Goal: Find specific page/section: Find specific page/section

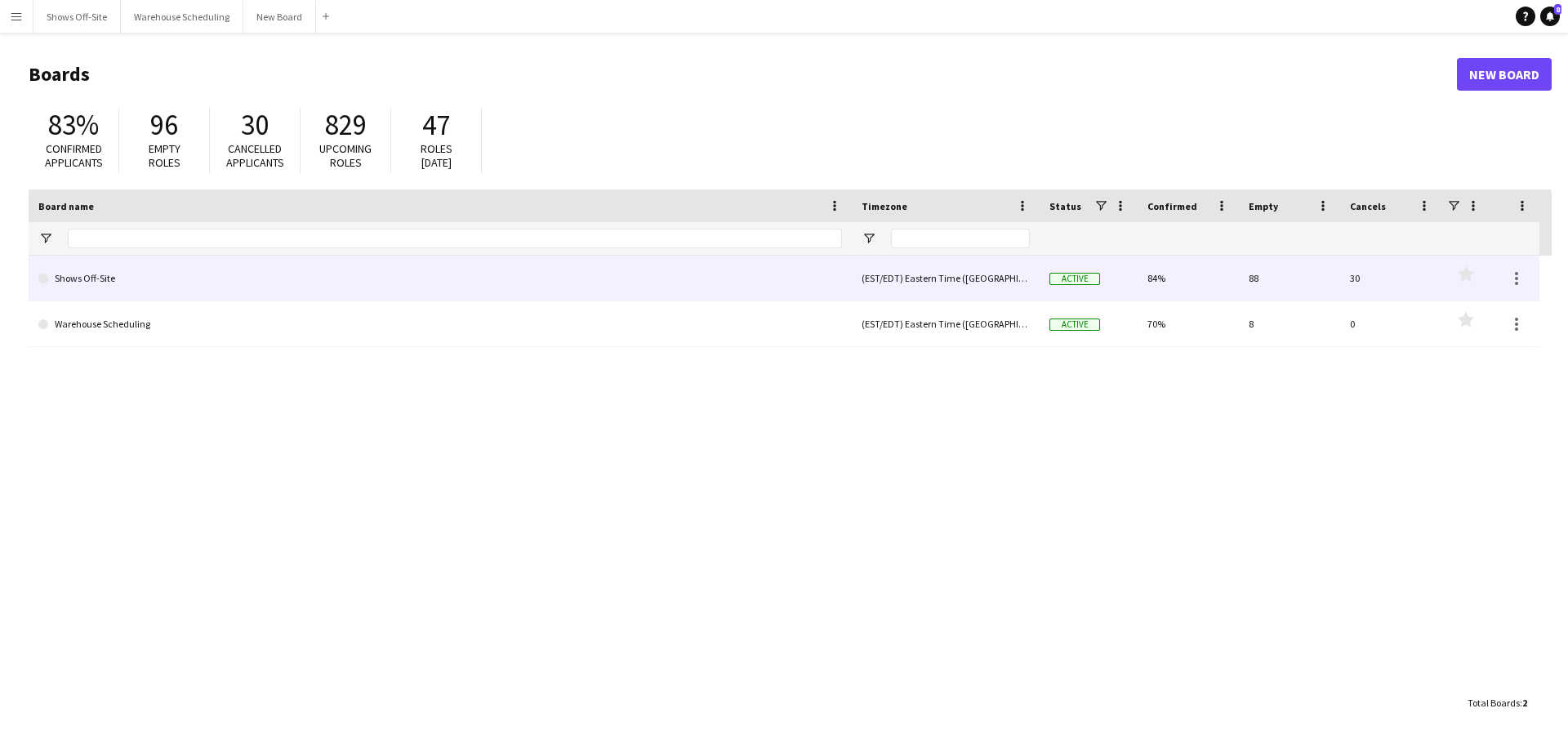
click at [115, 275] on link "Shows Off-Site" at bounding box center [439, 279] width 803 height 46
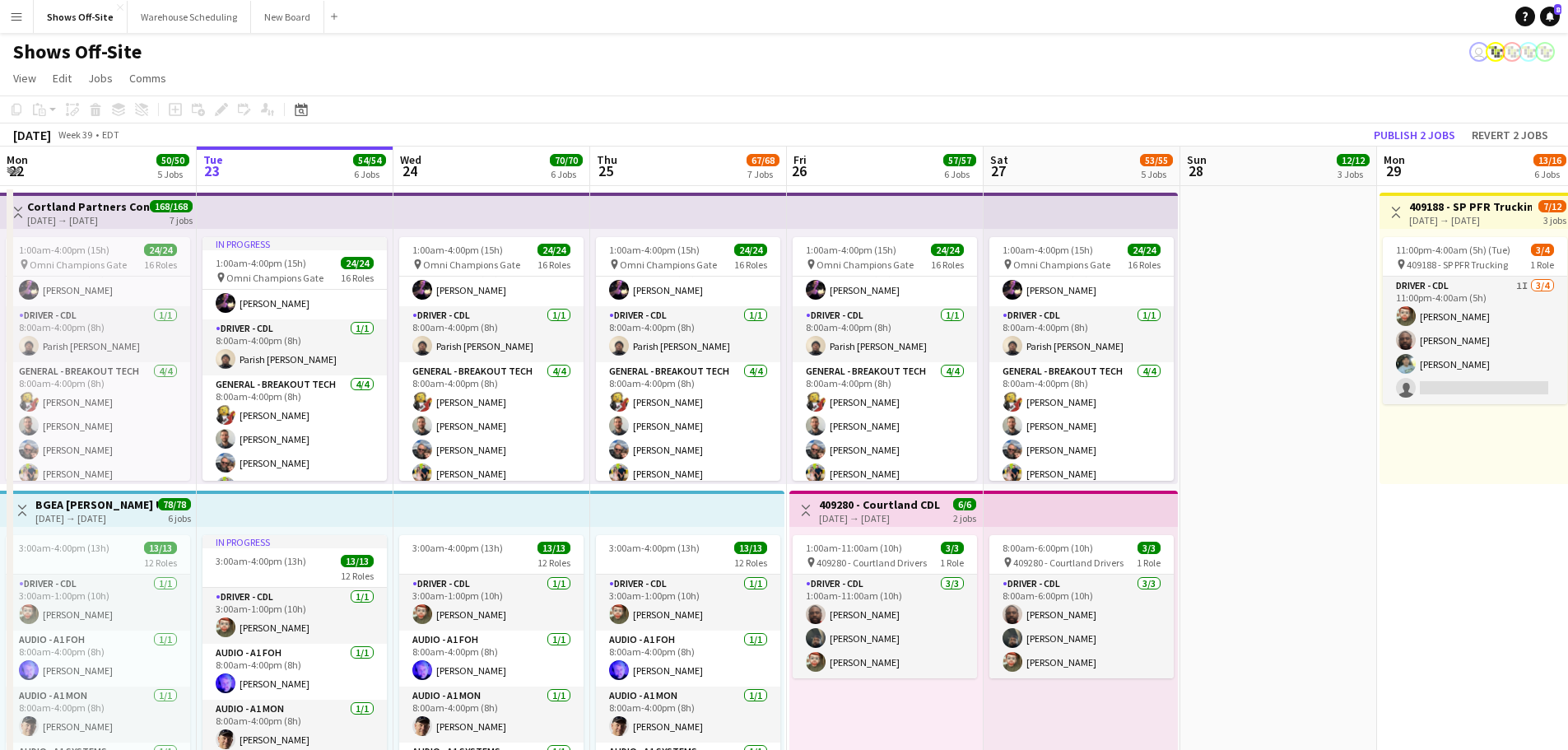
click at [89, 203] on h3 "Cortland Partners Conf 2025 -- 409280" at bounding box center [89, 206] width 123 height 14
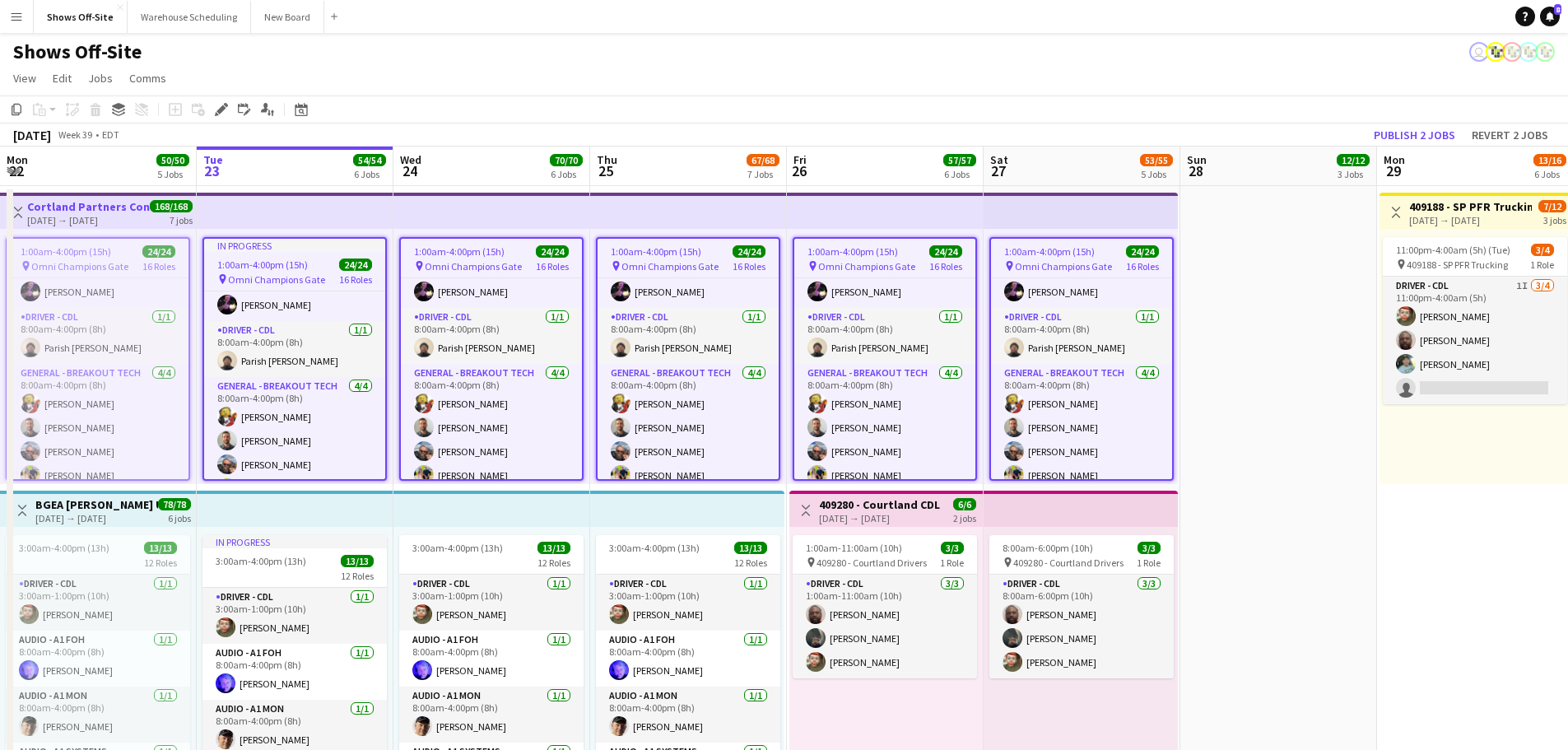
click at [1000, 56] on div "Shows Off-Site user" at bounding box center [784, 49] width 1568 height 31
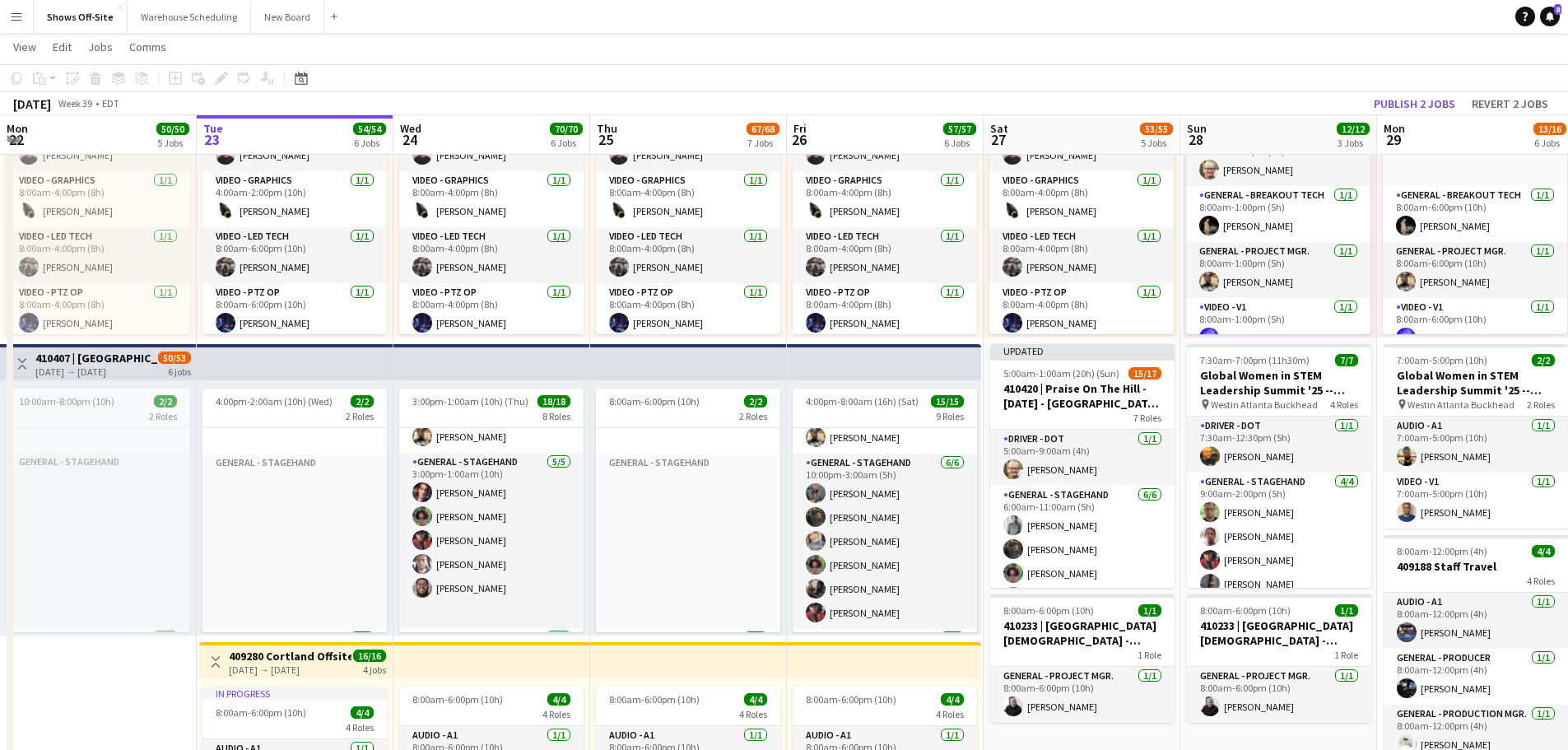
scroll to position [247, 0]
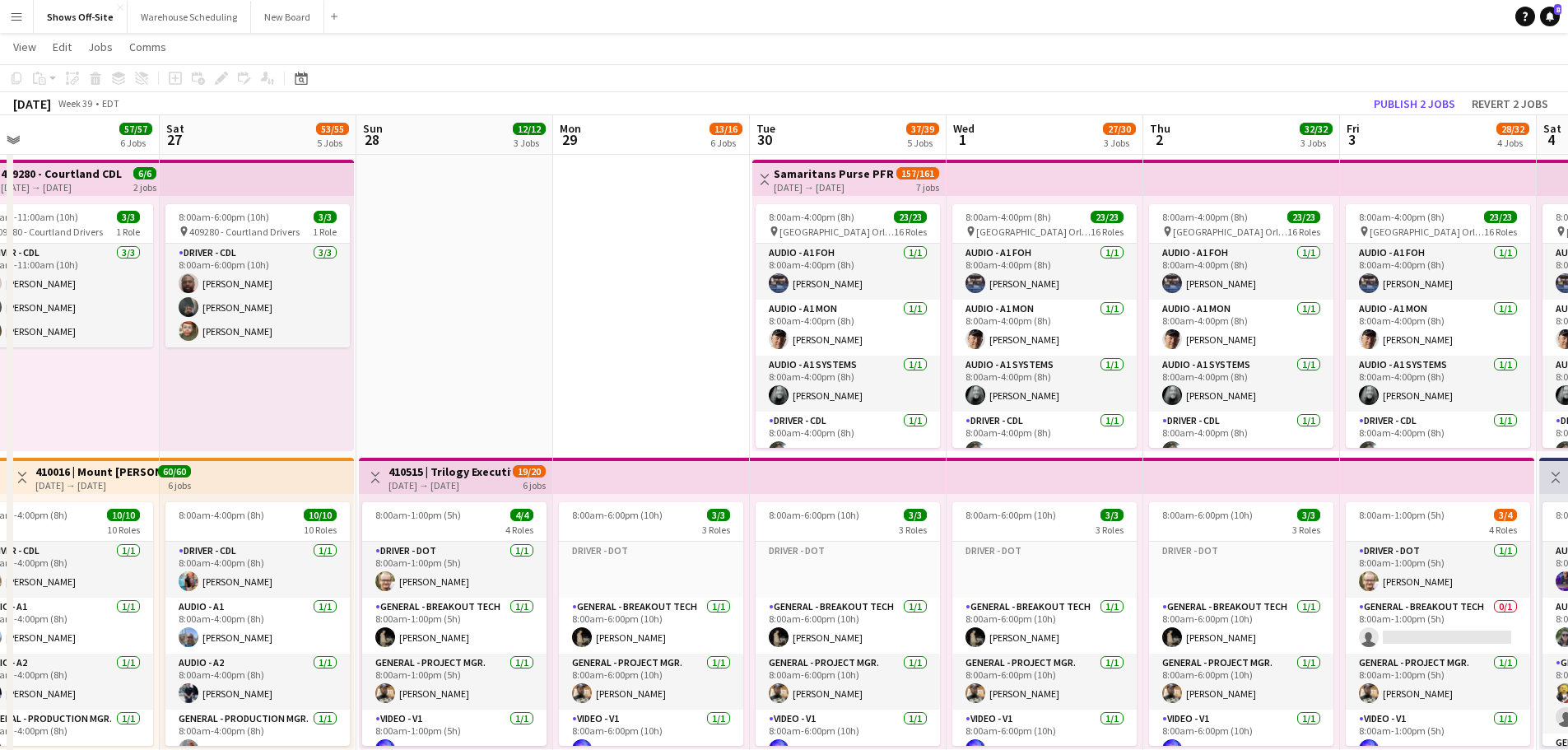
drag, startPoint x: 1469, startPoint y: 329, endPoint x: 645, endPoint y: 324, distance: 824.0
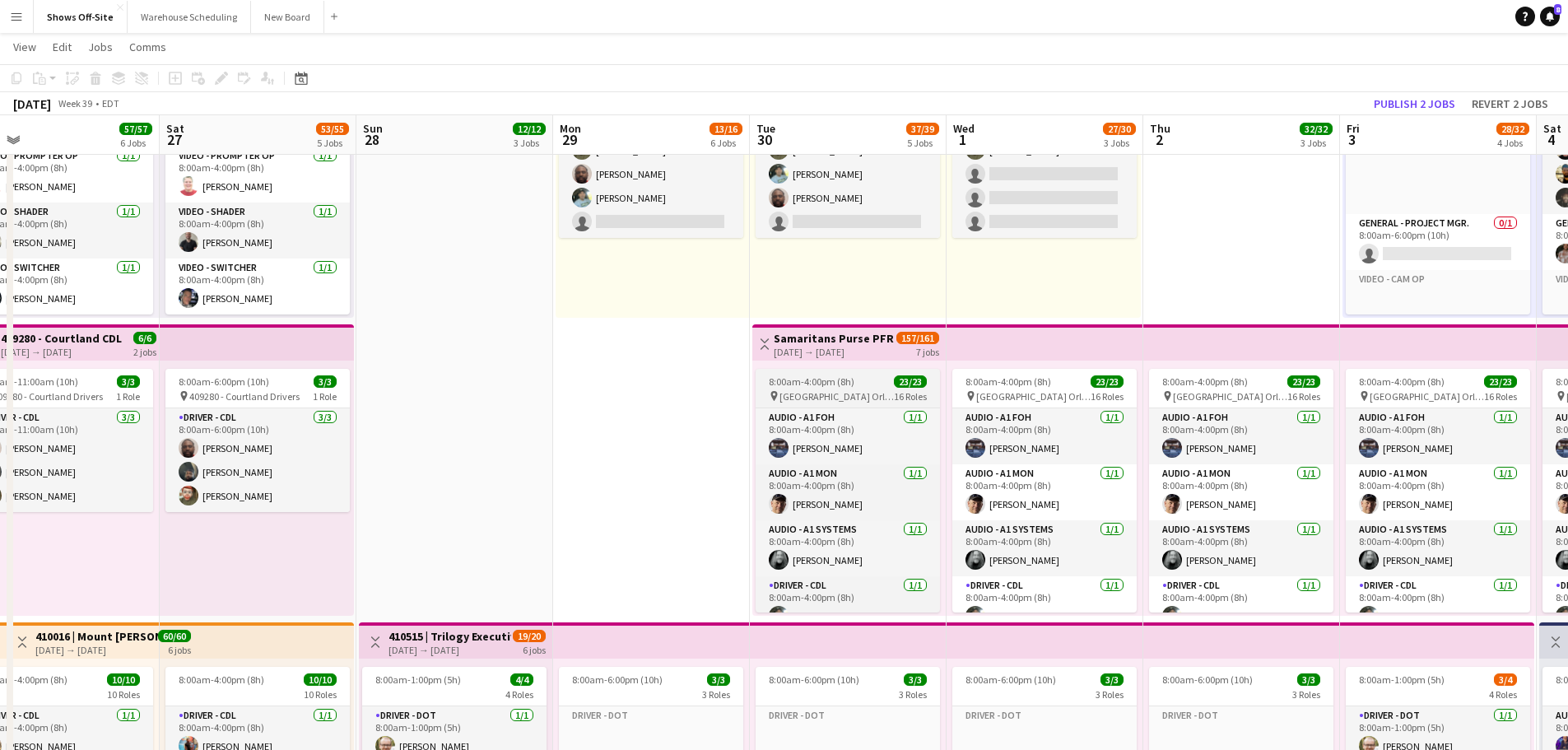
scroll to position [86, 0]
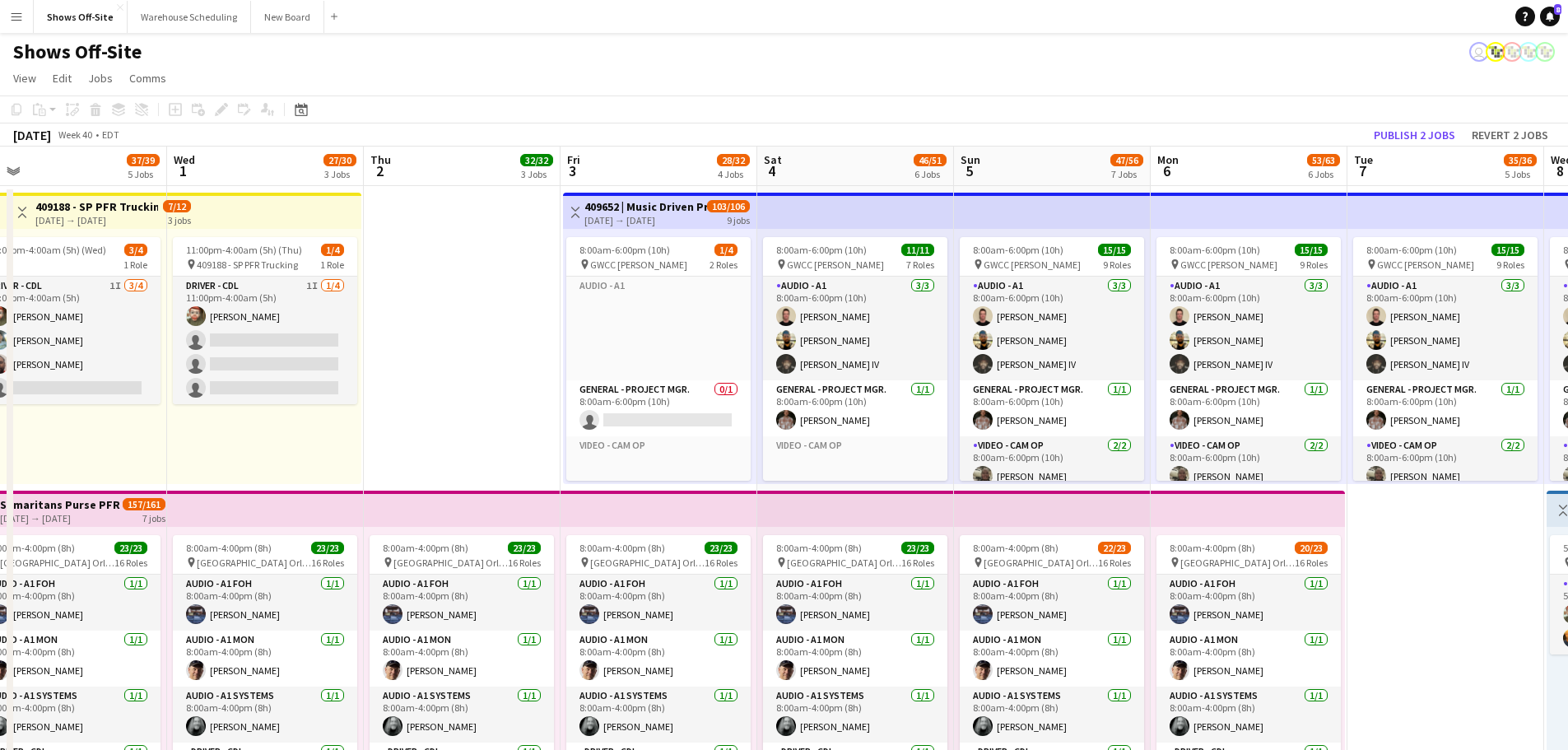
drag, startPoint x: 1260, startPoint y: 415, endPoint x: 480, endPoint y: 382, distance: 780.7
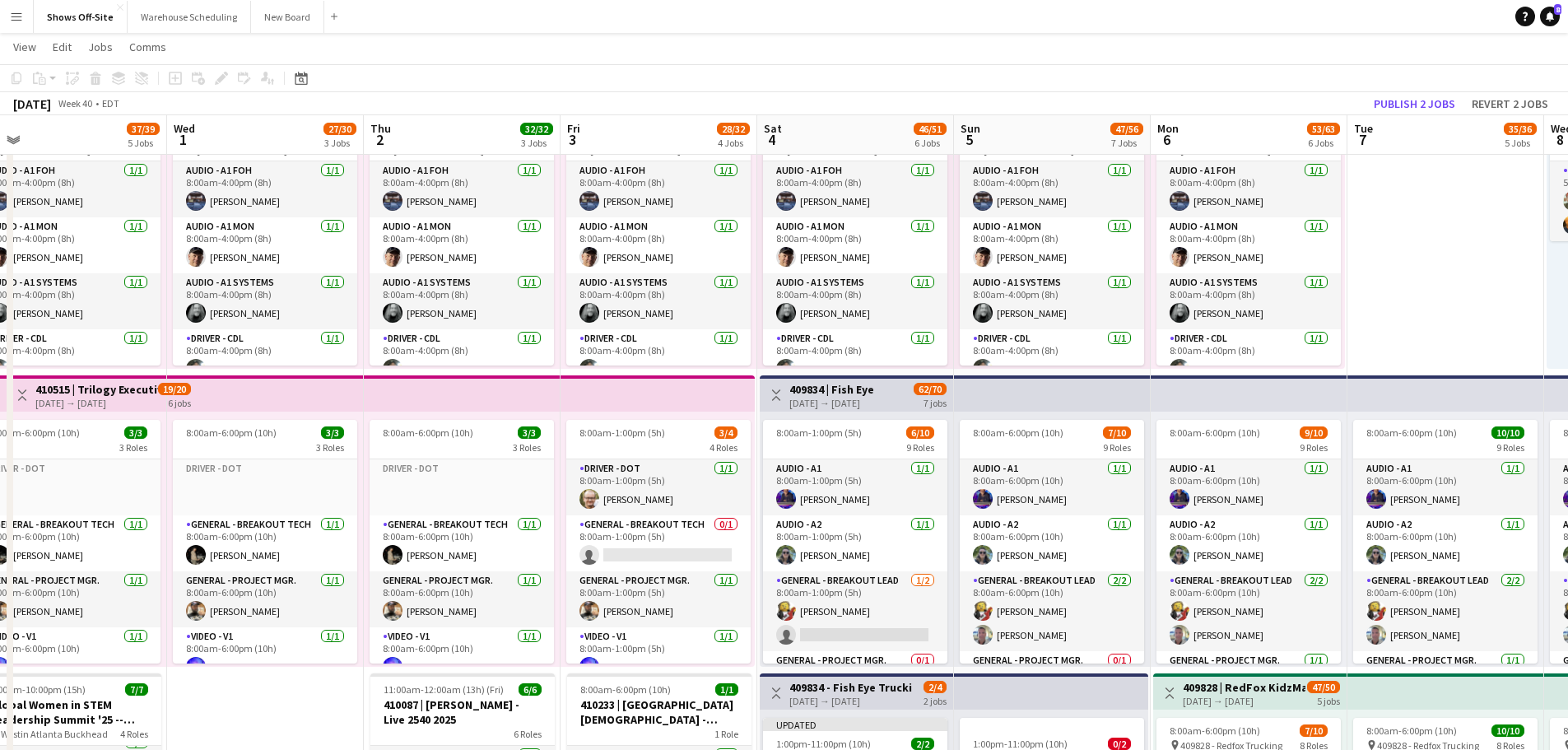
click at [274, 124] on app-board-header-date "Wed 1 27/30 3 Jobs" at bounding box center [265, 135] width 197 height 39
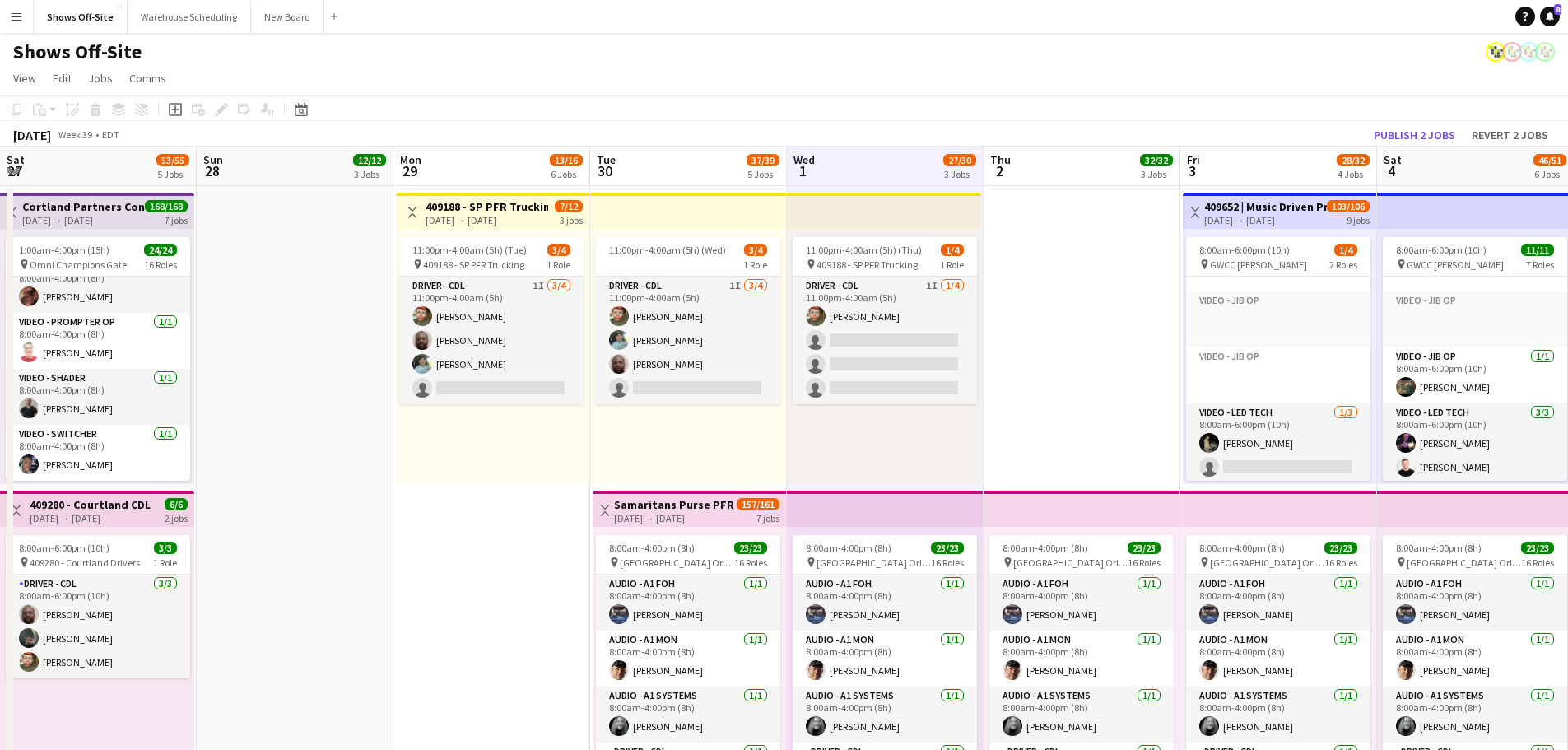
scroll to position [20, 0]
drag, startPoint x: 470, startPoint y: 393, endPoint x: 1580, endPoint y: 392, distance: 1110.0
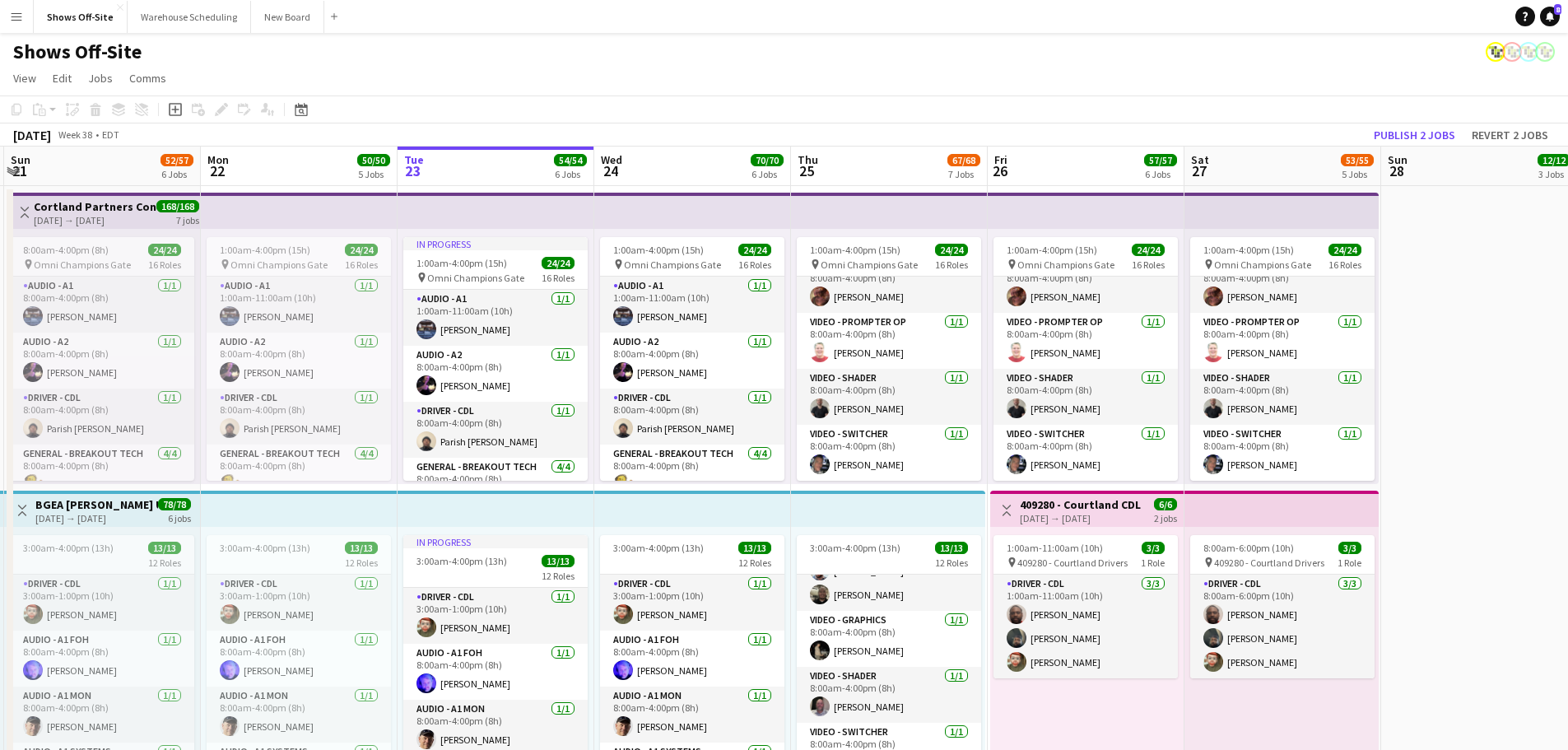
scroll to position [491, 0]
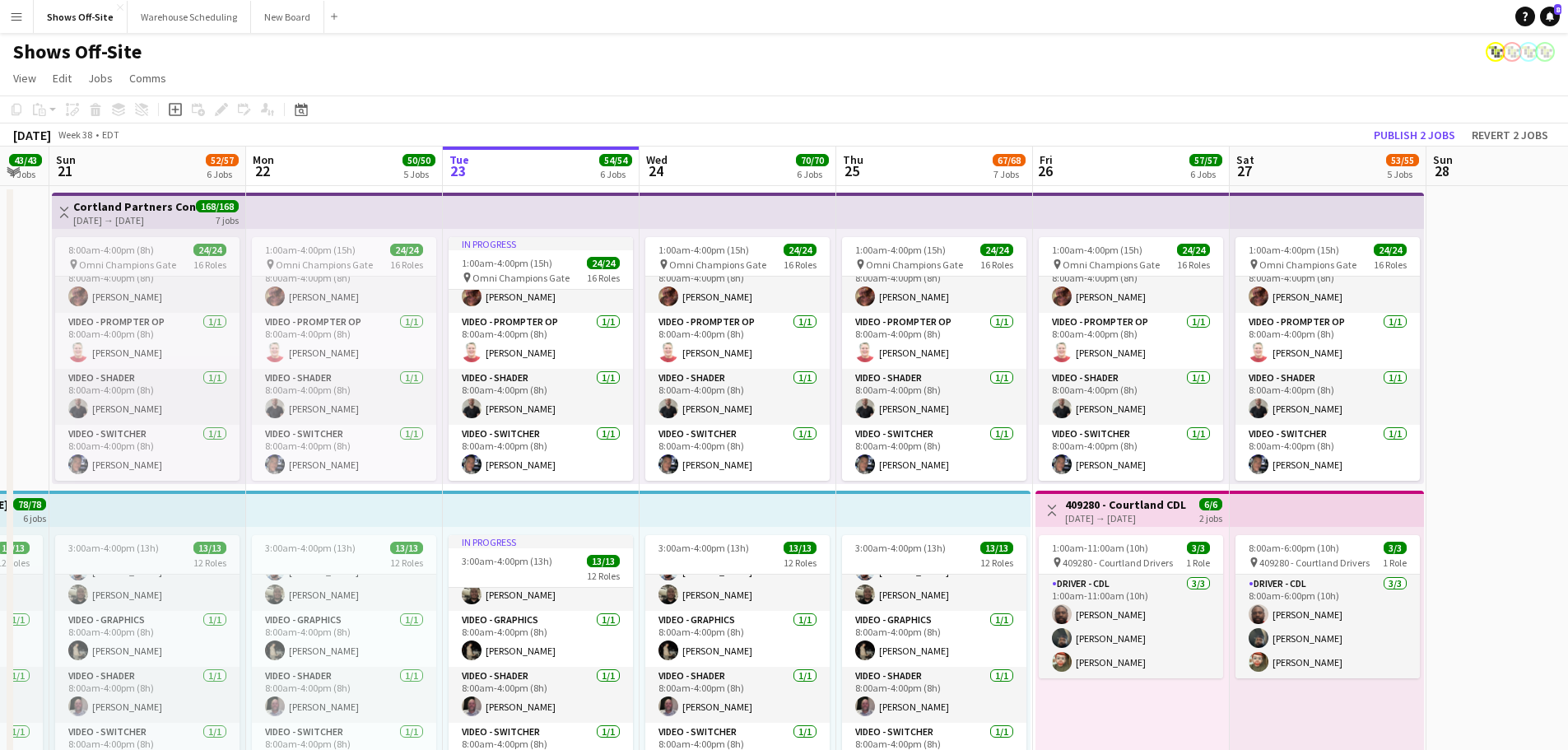
drag, startPoint x: 279, startPoint y: 344, endPoint x: 1580, endPoint y: 421, distance: 1303.3
click at [99, 255] on span "8:00am-4:00pm (8h)" at bounding box center [111, 249] width 86 height 12
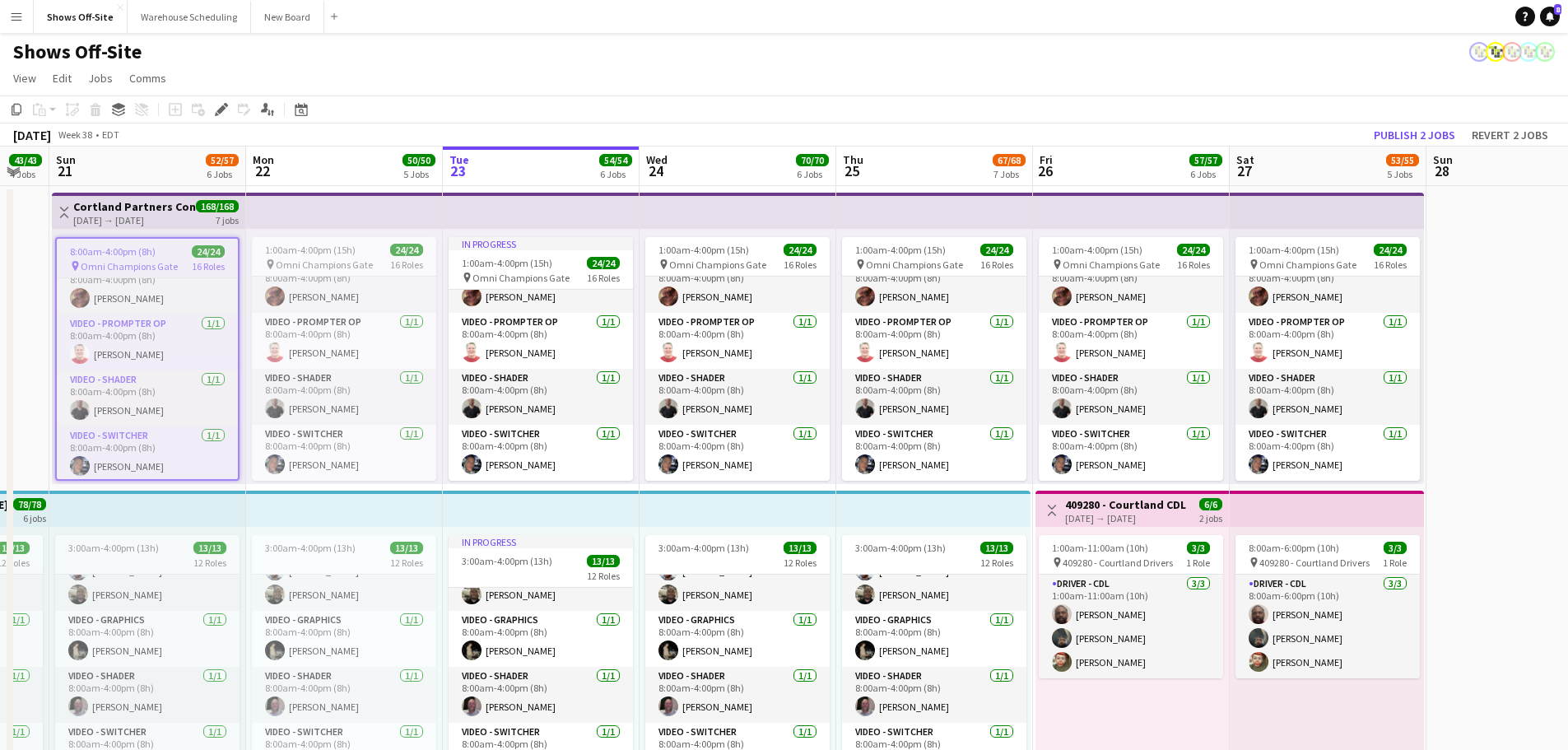
click at [113, 205] on h3 "Cortland Partners Conf 2025 -- 409280" at bounding box center [135, 206] width 123 height 14
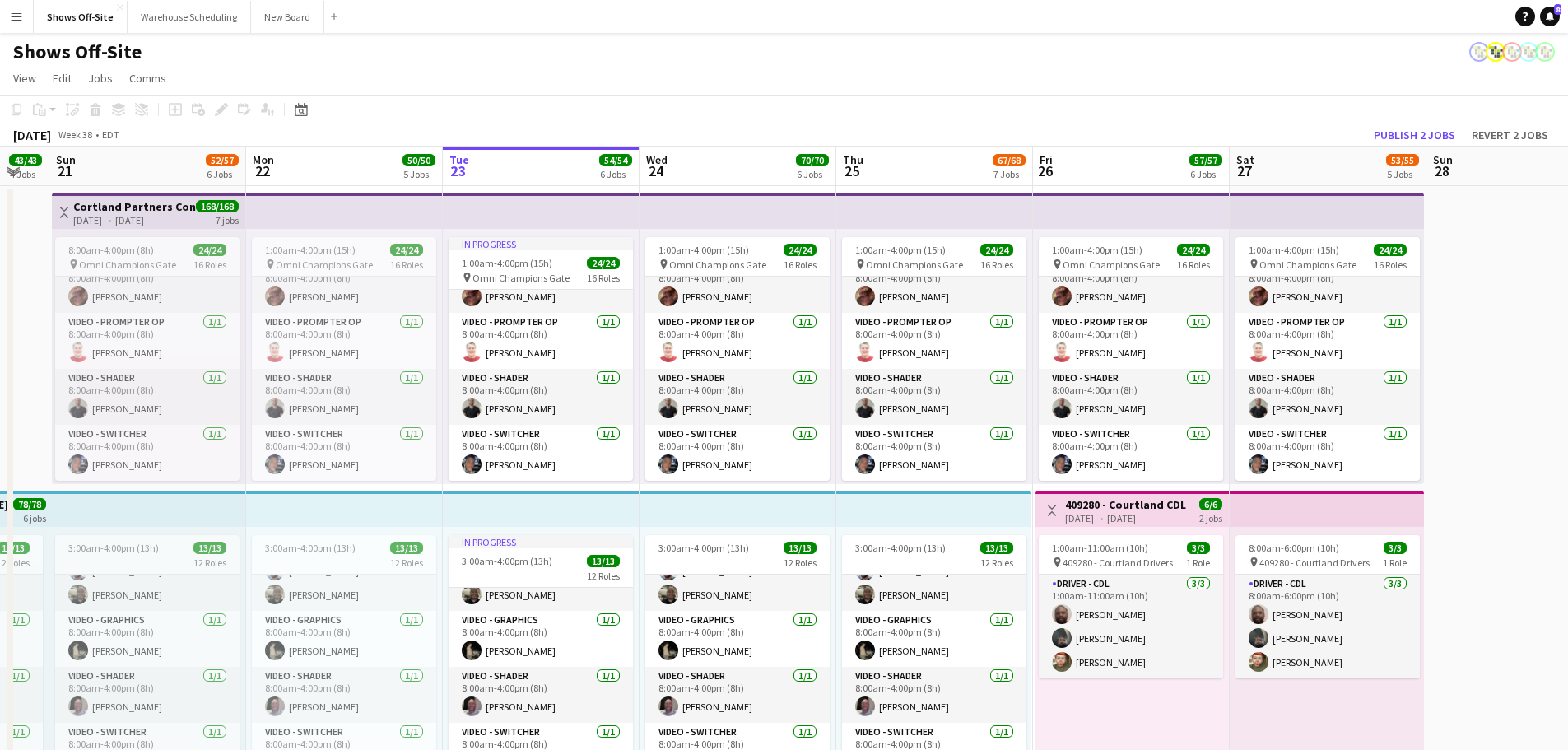
click at [61, 206] on button "Toggle View" at bounding box center [65, 212] width 12 height 20
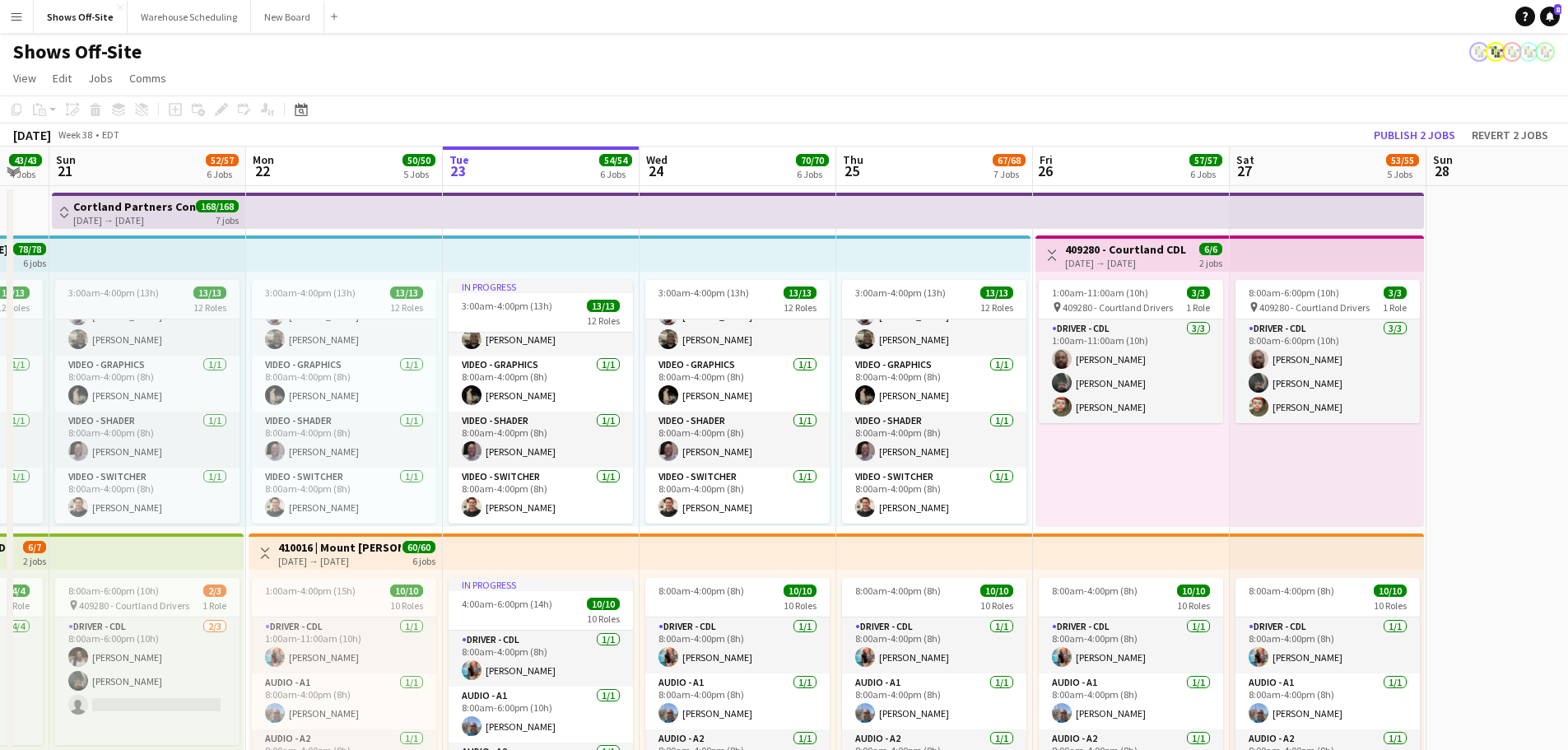
click at [61, 206] on button "Toggle View" at bounding box center [65, 212] width 12 height 20
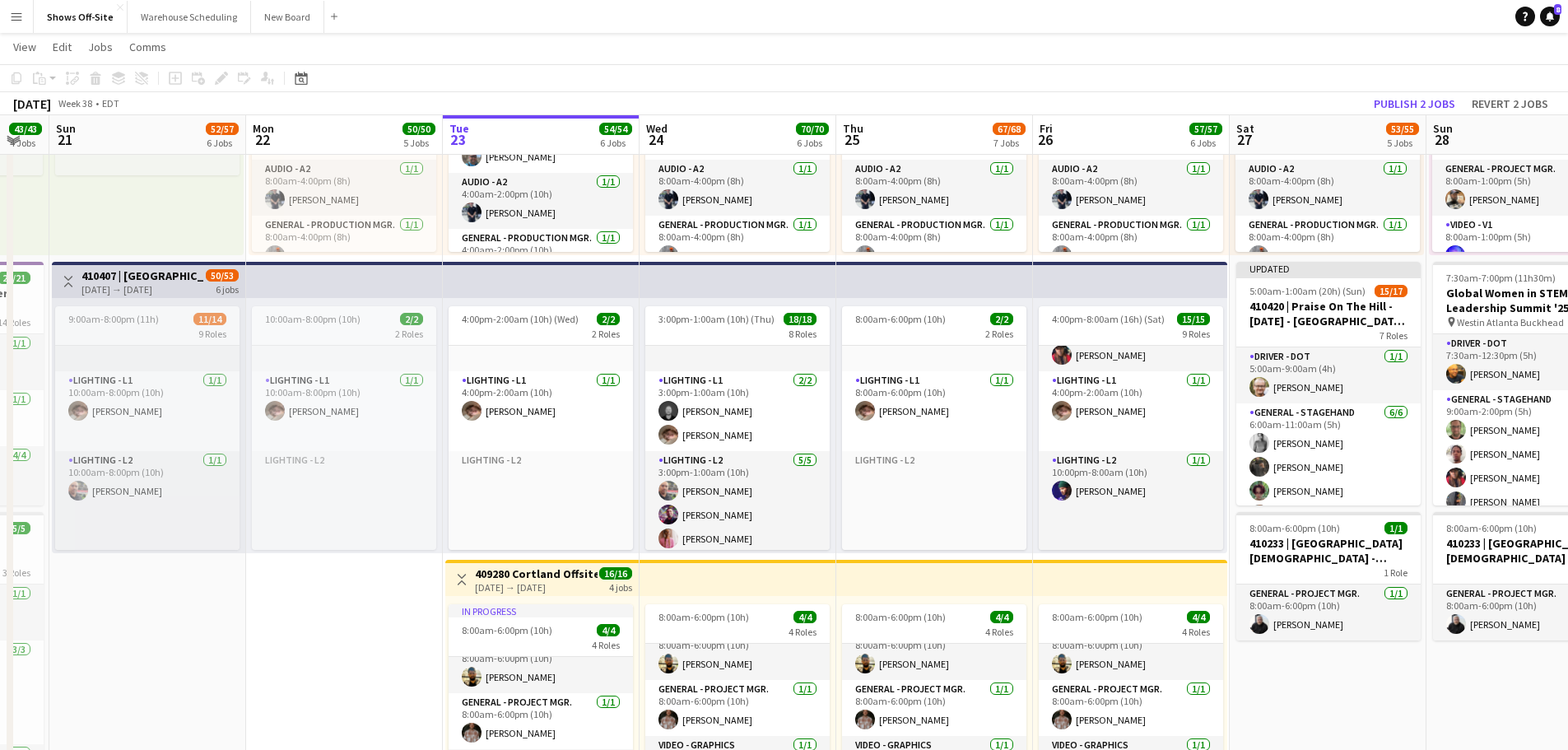
scroll to position [344, 0]
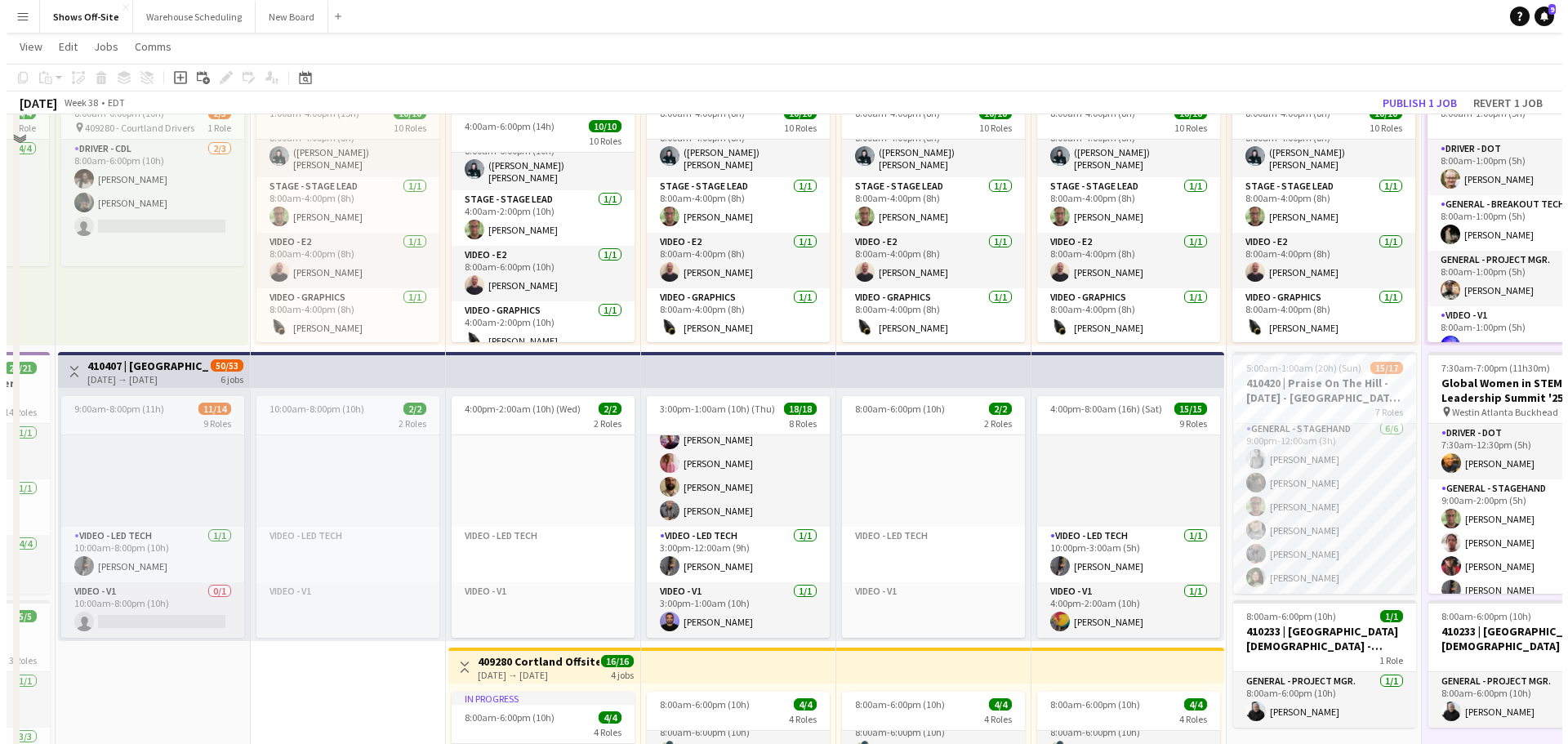
scroll to position [0, 0]
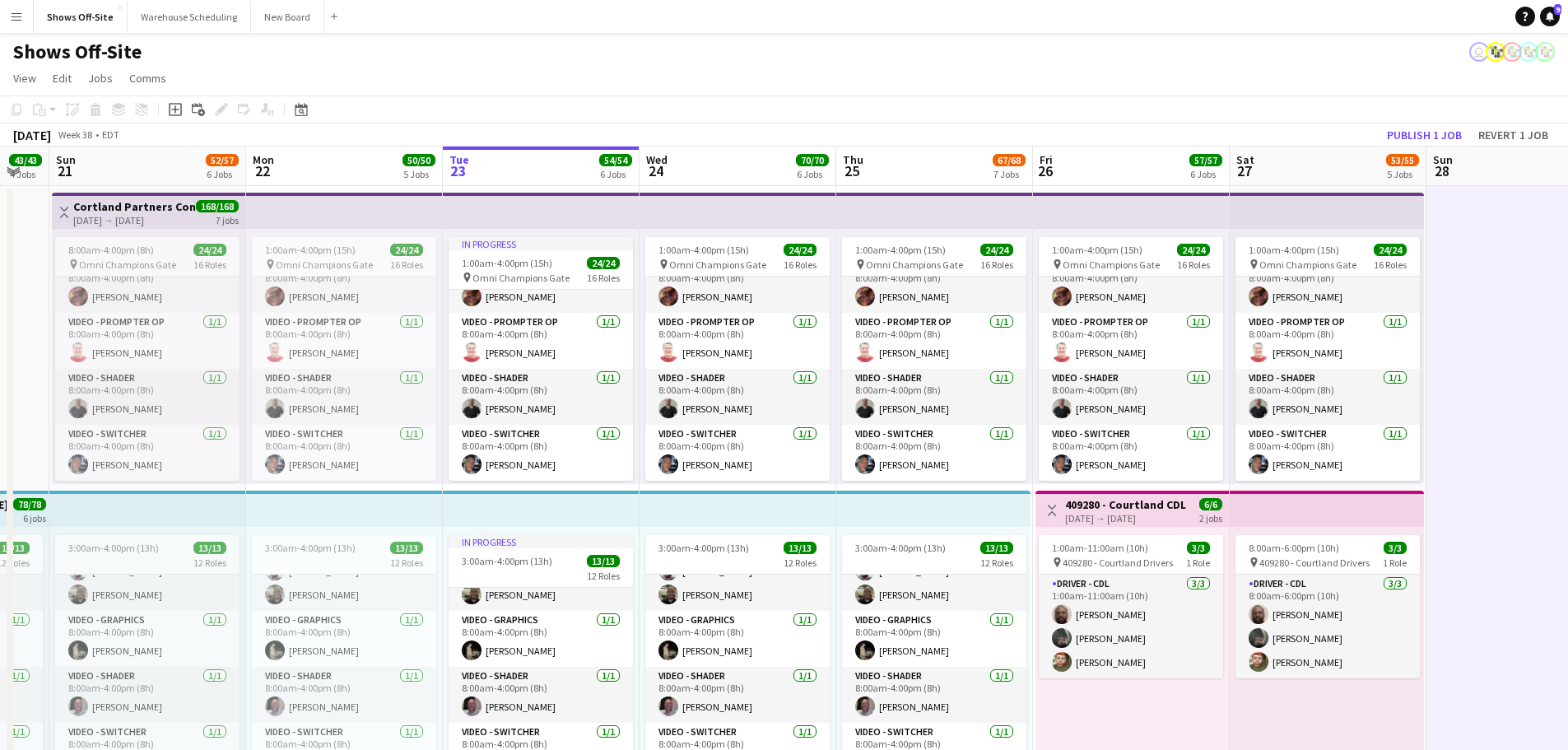
click at [8, 18] on button "Menu" at bounding box center [16, 16] width 33 height 33
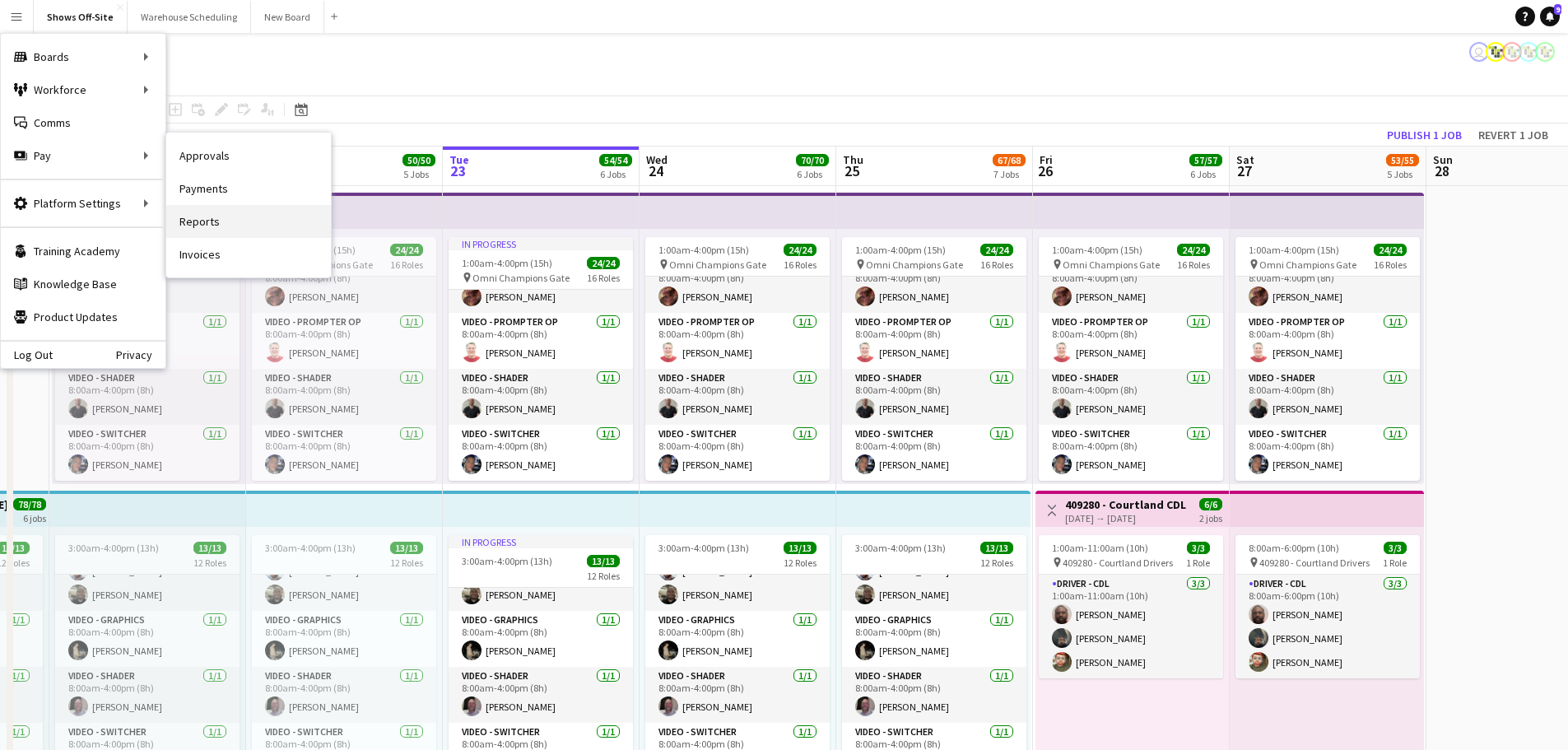
click at [236, 220] on link "Reports" at bounding box center [248, 221] width 164 height 33
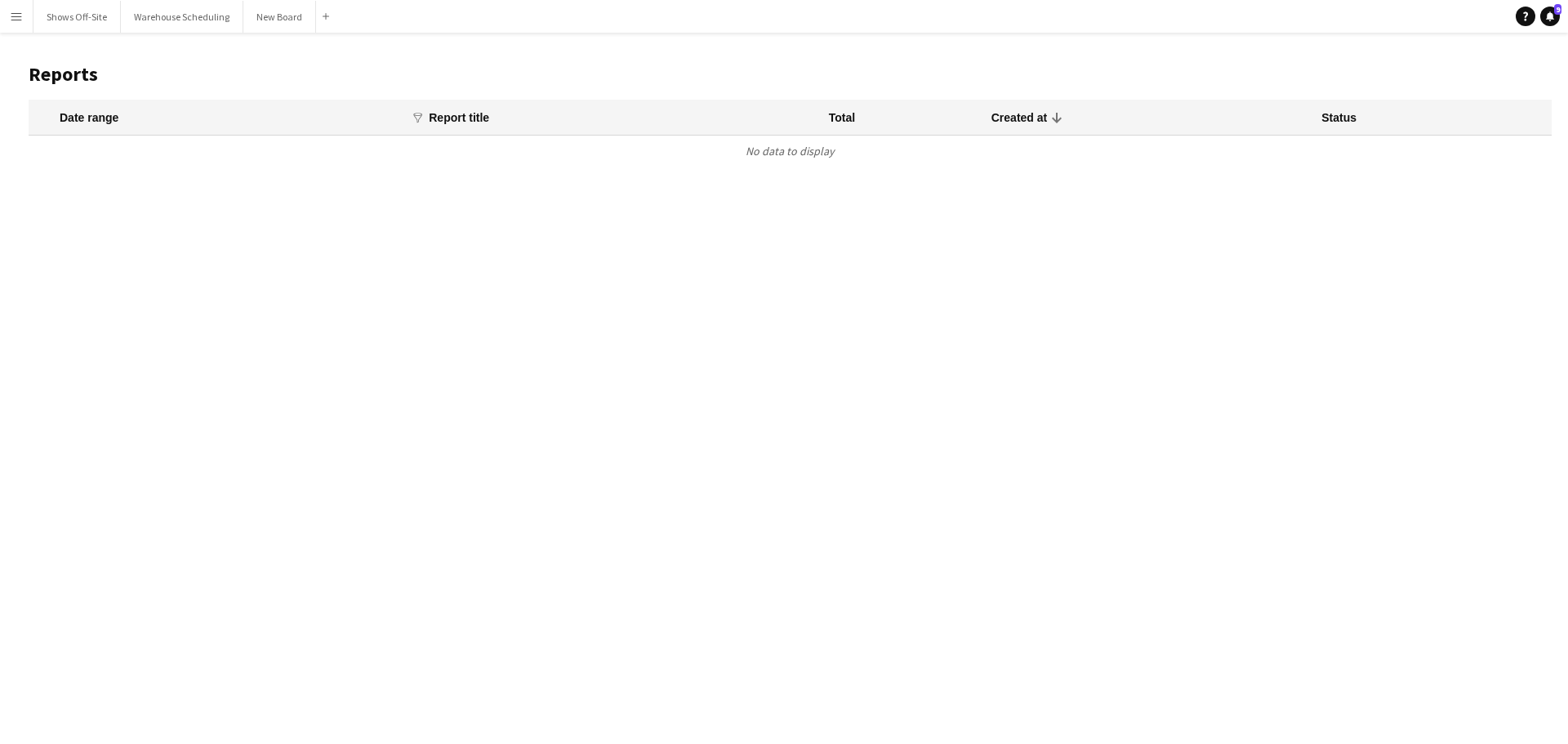
click at [26, 21] on button "Menu" at bounding box center [16, 16] width 33 height 33
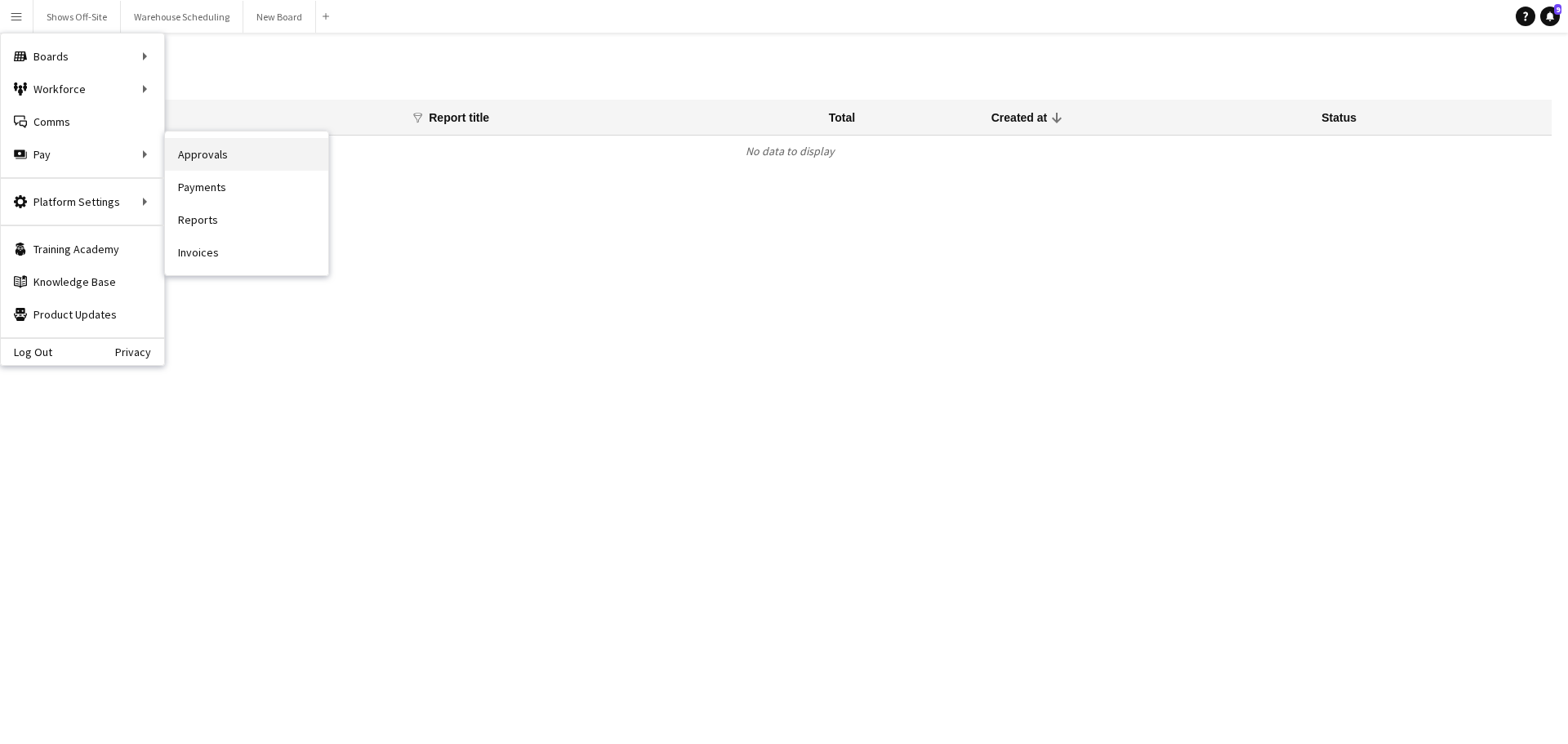
click at [220, 157] on link "Approvals" at bounding box center [246, 154] width 163 height 33
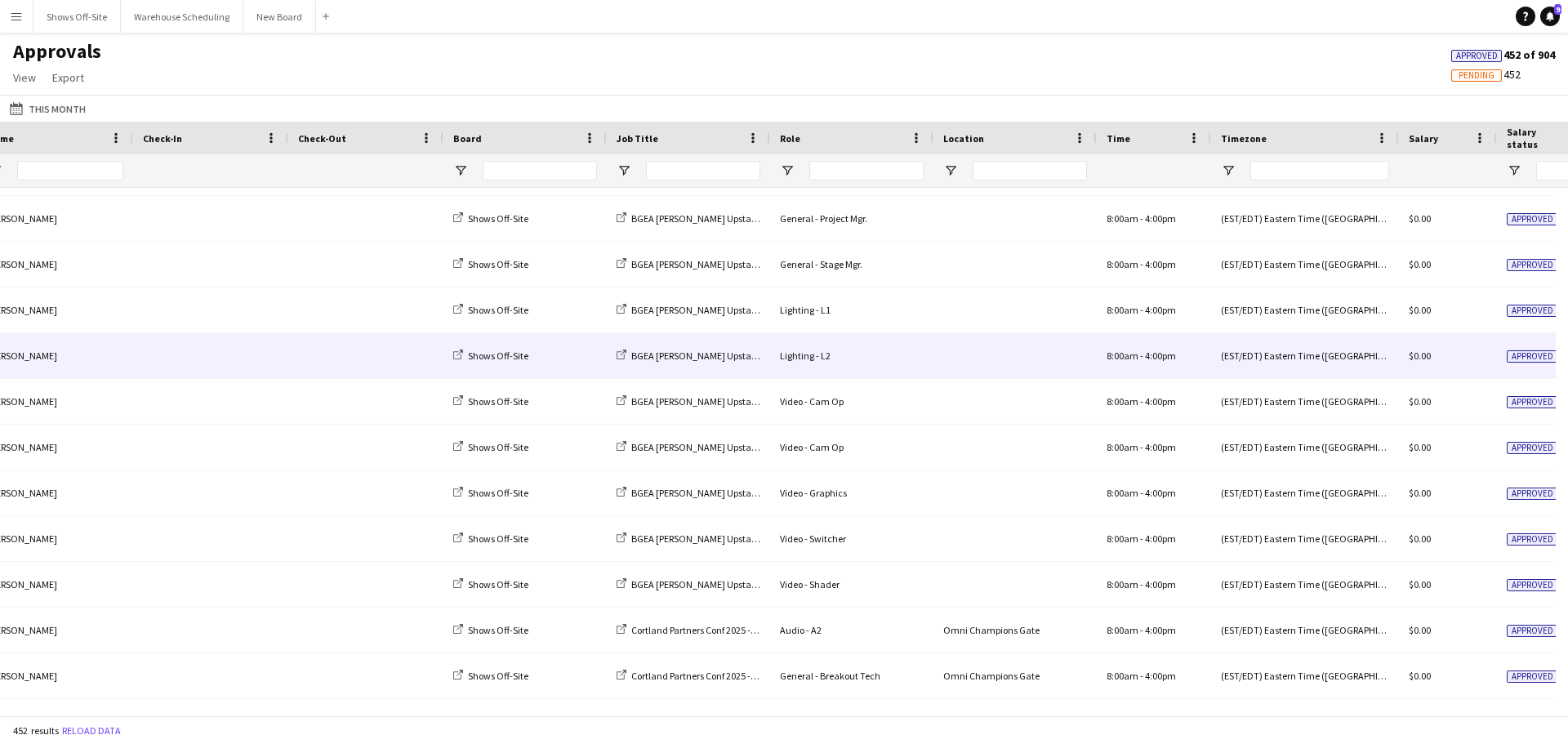
scroll to position [408, 0]
